Goal: Information Seeking & Learning: Learn about a topic

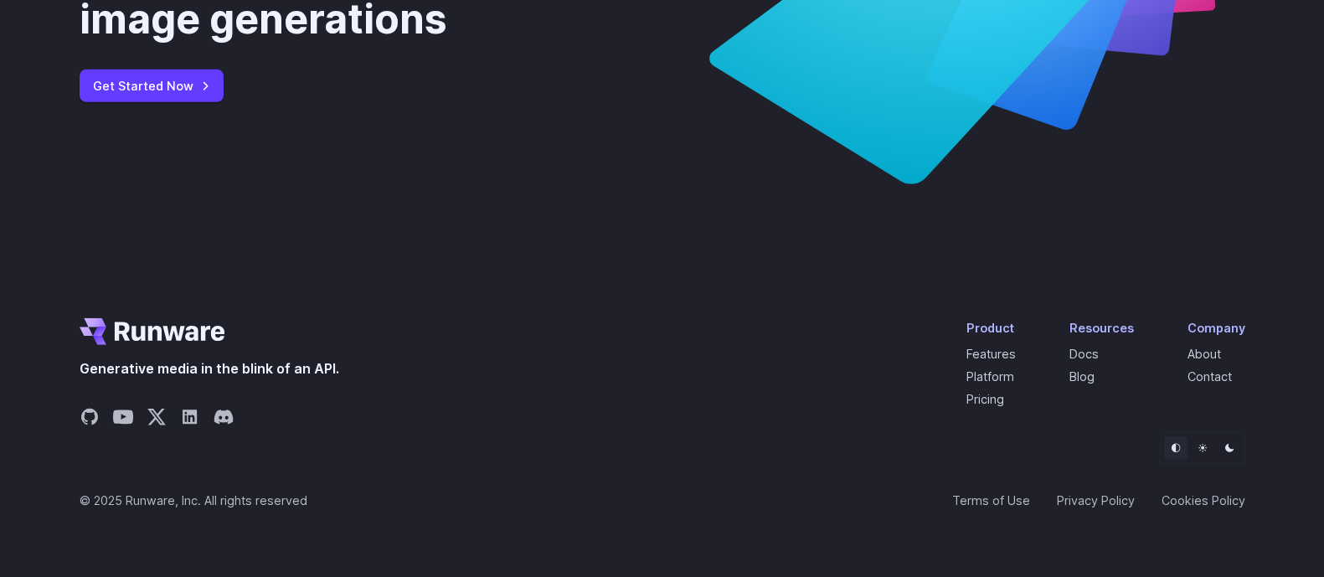
scroll to position [6557, 0]
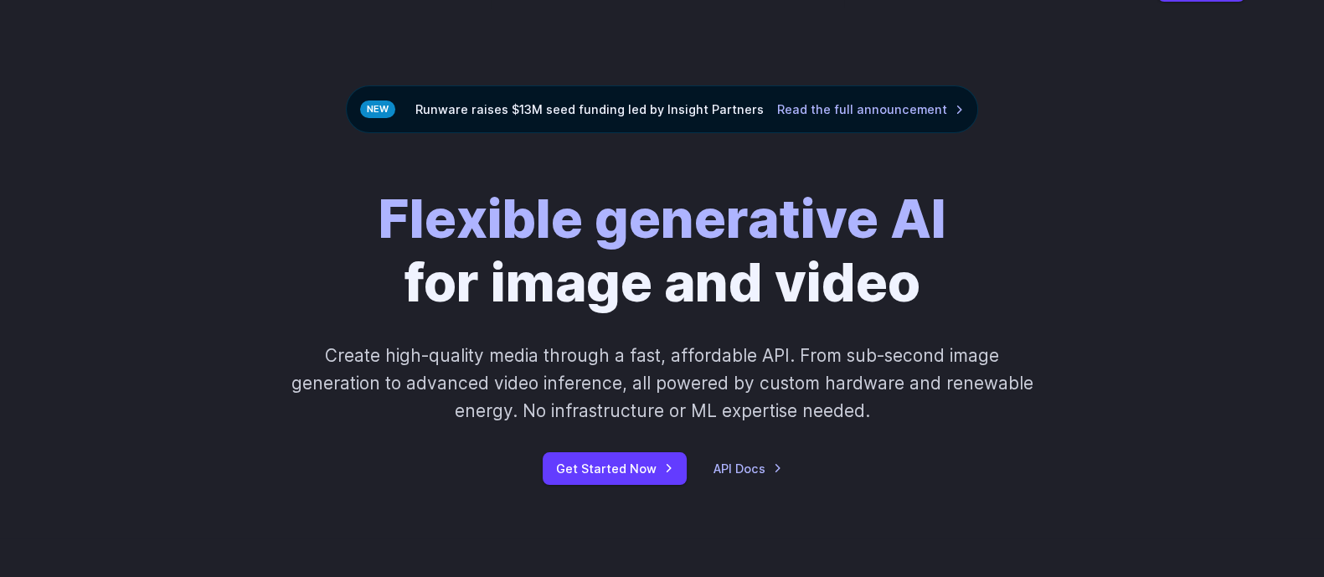
scroll to position [4, 0]
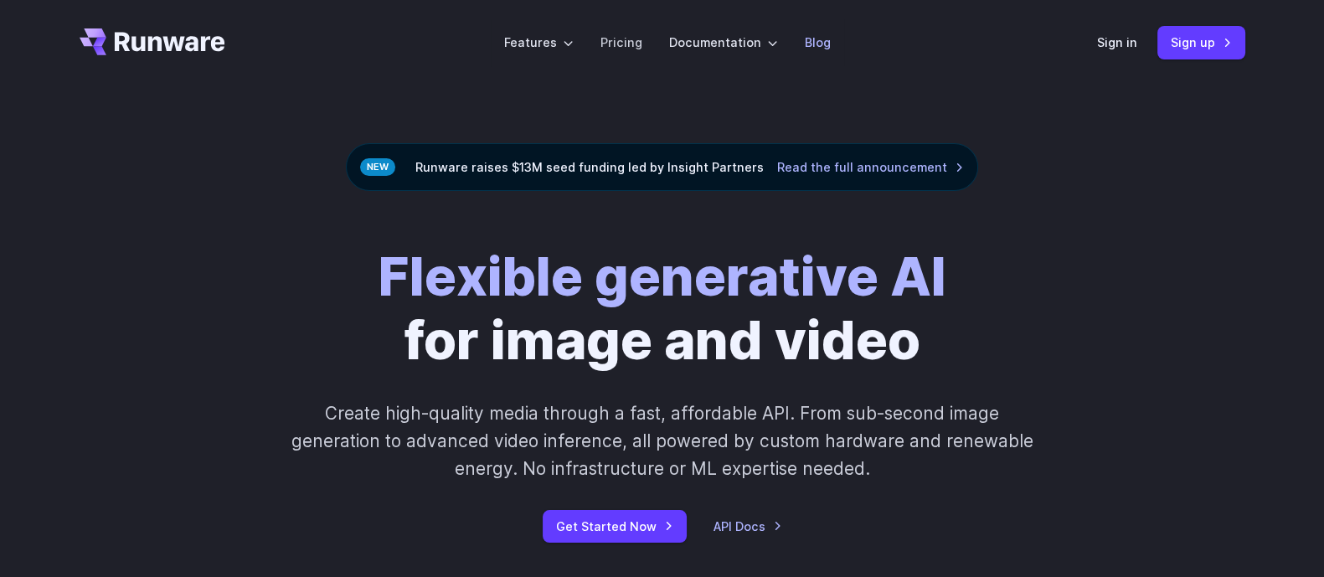
click at [807, 49] on link "Blog" at bounding box center [818, 42] width 26 height 19
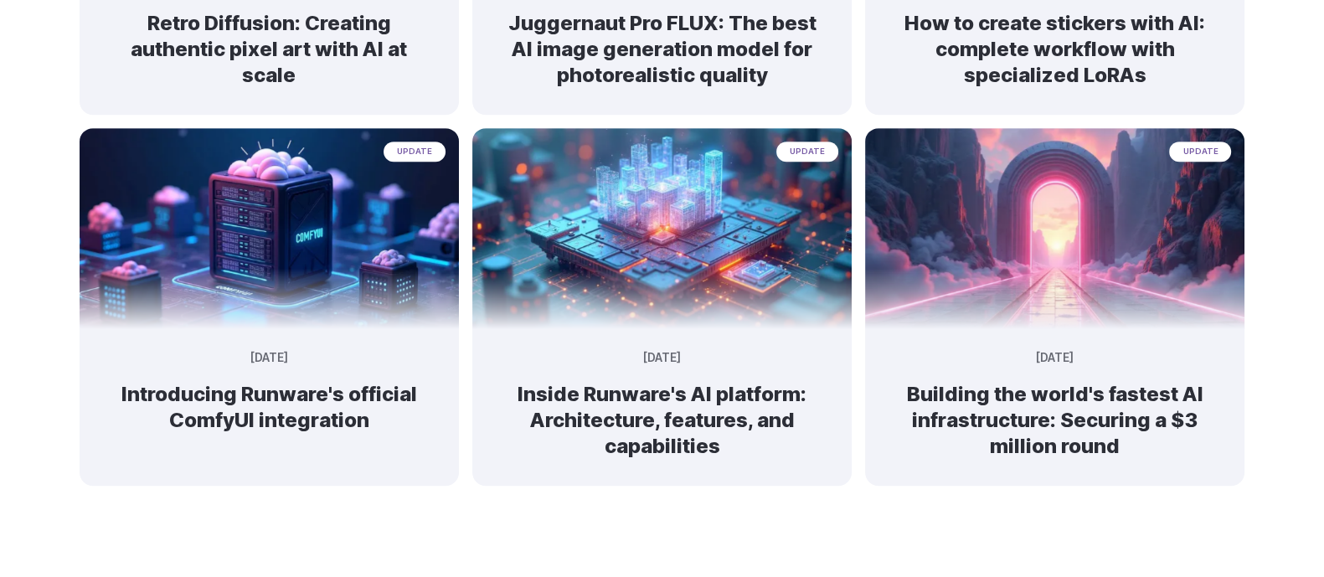
scroll to position [1480, 0]
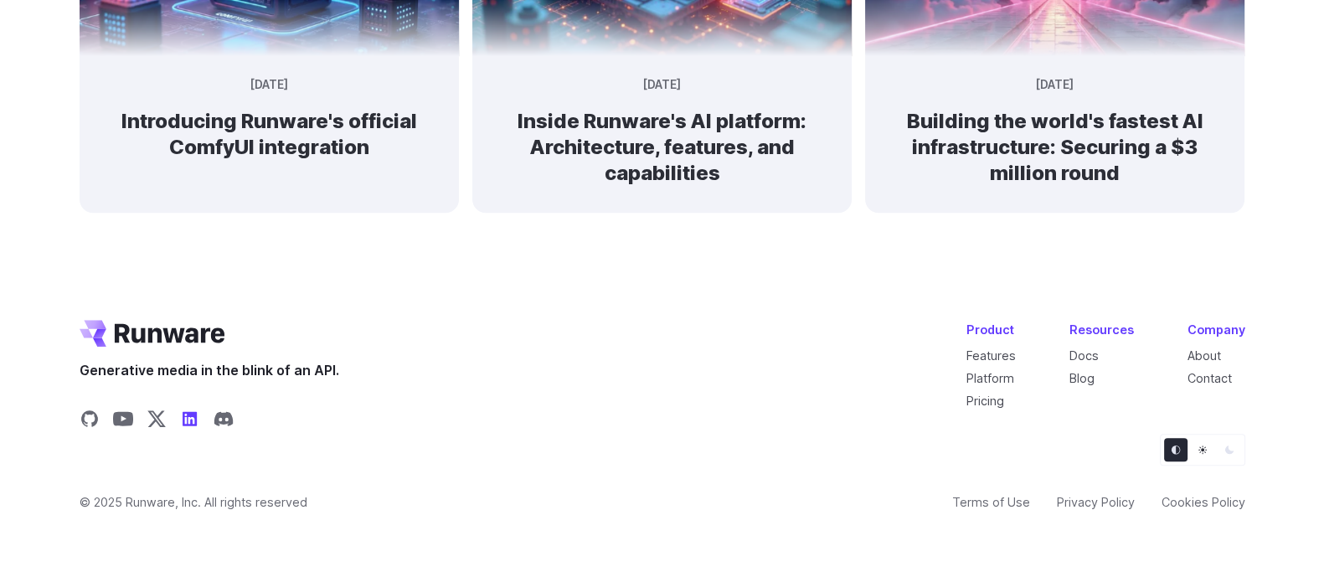
click at [185, 413] on icon "Share on LinkedIn" at bounding box center [190, 419] width 20 height 20
